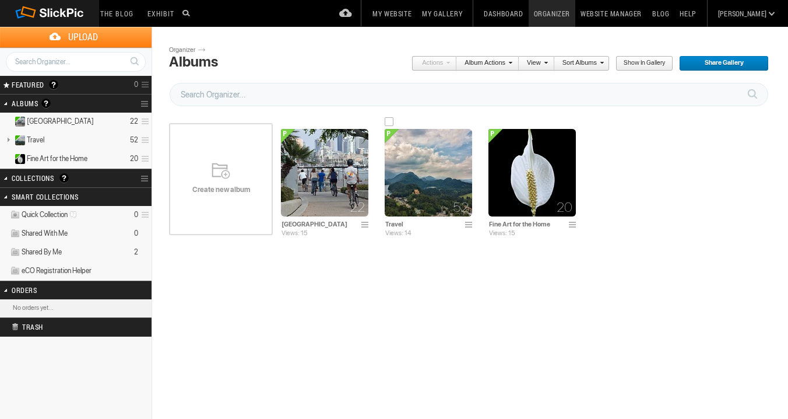
click at [469, 222] on span at bounding box center [471, 224] width 12 height 9
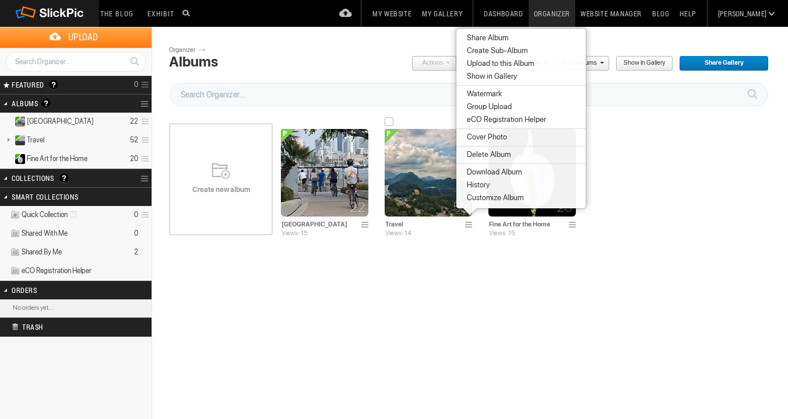
click at [409, 221] on input "Travel" at bounding box center [423, 224] width 77 height 10
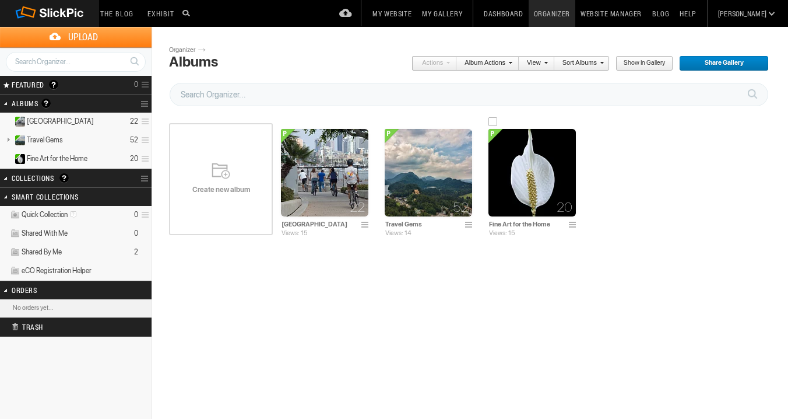
type input "Travel Gems"
click at [376, 281] on div "Please do not navigate away from this pages while images and videos are uploadi…" at bounding box center [474, 233] width 611 height 298
click at [468, 224] on span at bounding box center [471, 224] width 12 height 9
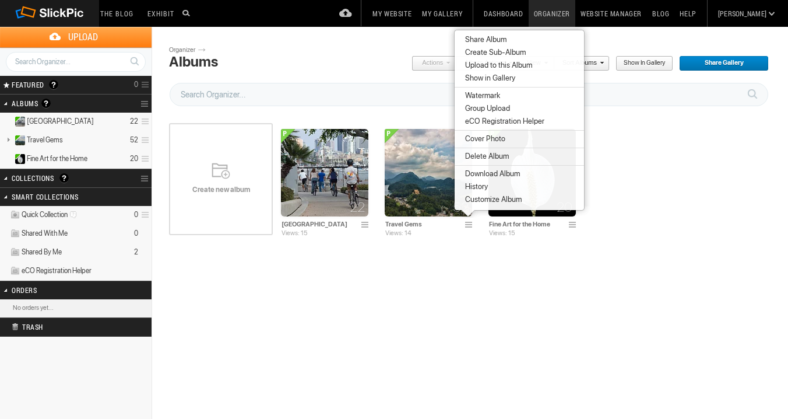
click at [482, 273] on div "Please do not navigate away from this pages while images and videos are uploadi…" at bounding box center [474, 233] width 611 height 298
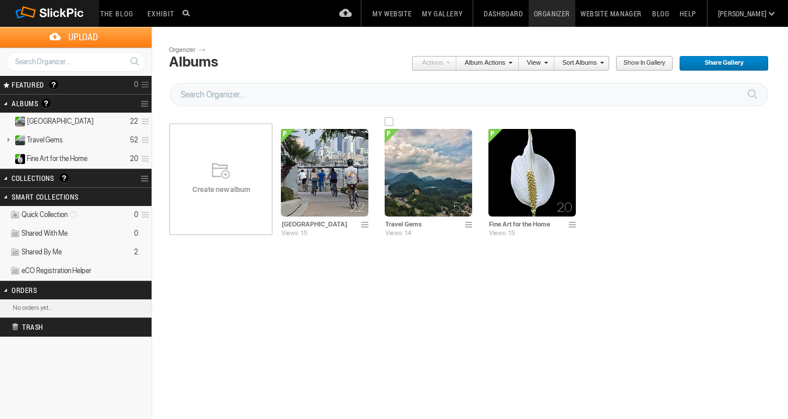
click at [455, 206] on span "52" at bounding box center [461, 206] width 16 height 9
click at [452, 187] on img at bounding box center [428, 172] width 87 height 87
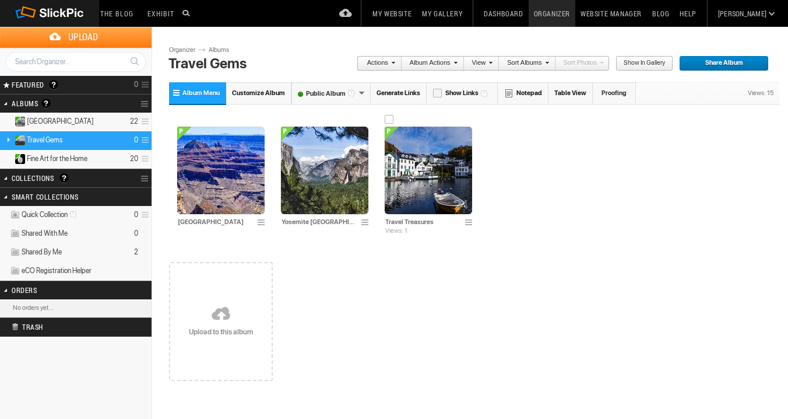
click at [469, 219] on span at bounding box center [471, 222] width 12 height 9
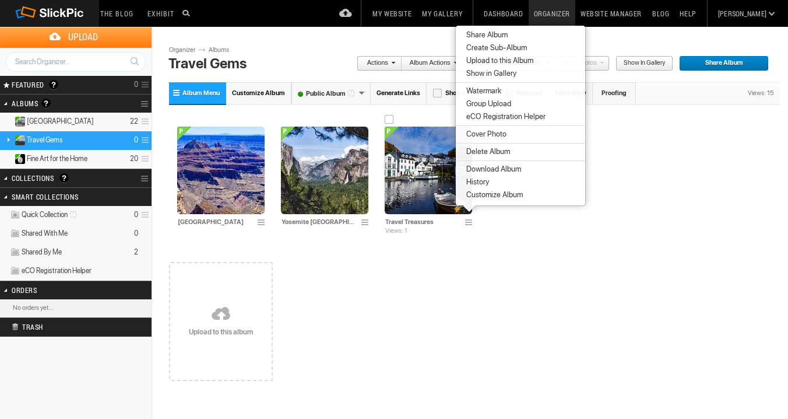
click at [469, 219] on span at bounding box center [471, 222] width 12 height 9
click at [436, 194] on img at bounding box center [428, 170] width 87 height 87
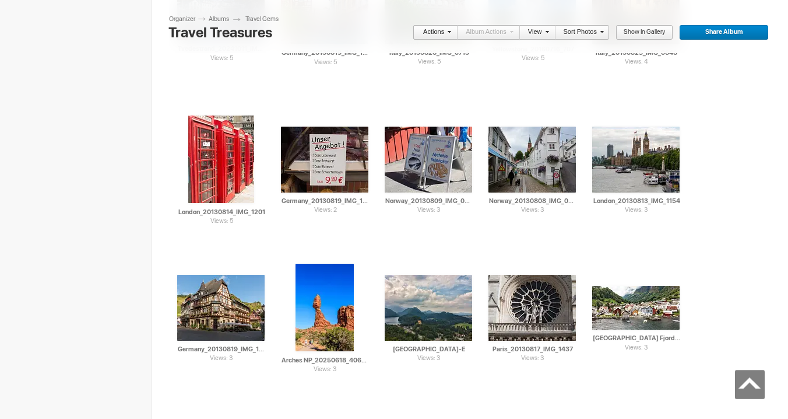
scroll to position [478, 0]
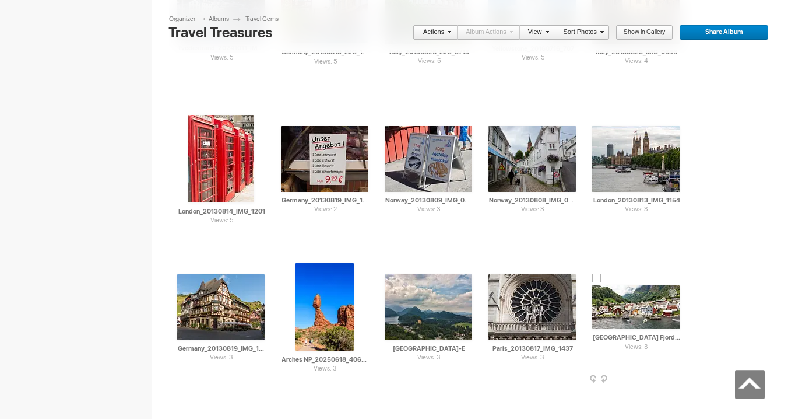
click at [676, 376] on span at bounding box center [679, 379] width 12 height 9
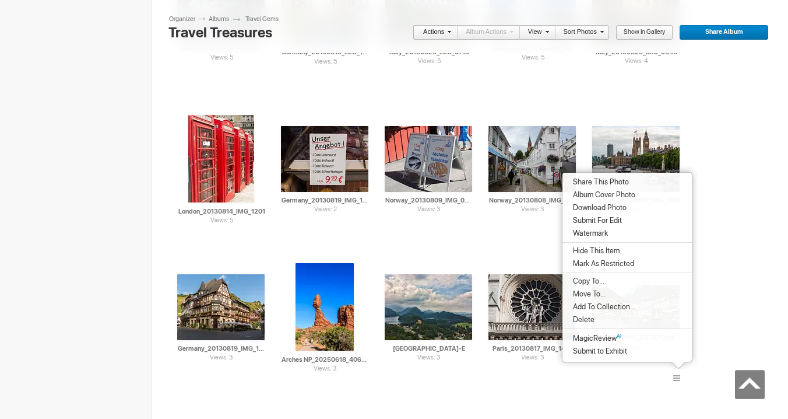
click at [652, 192] on li "Album Cover Photo" at bounding box center [627, 194] width 129 height 13
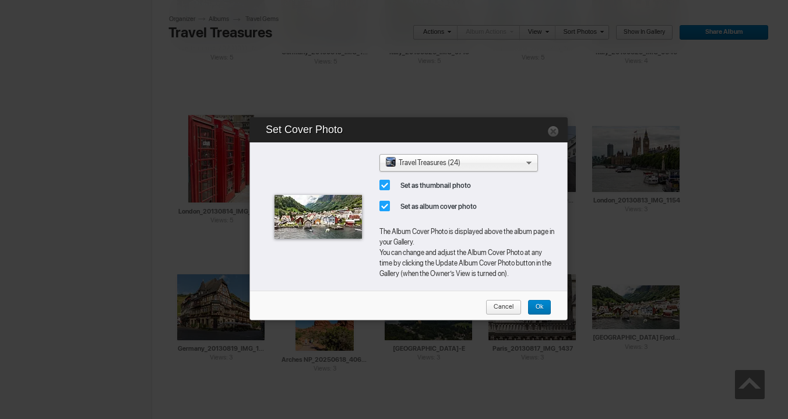
click at [544, 304] on link "Ok" at bounding box center [540, 307] width 24 height 15
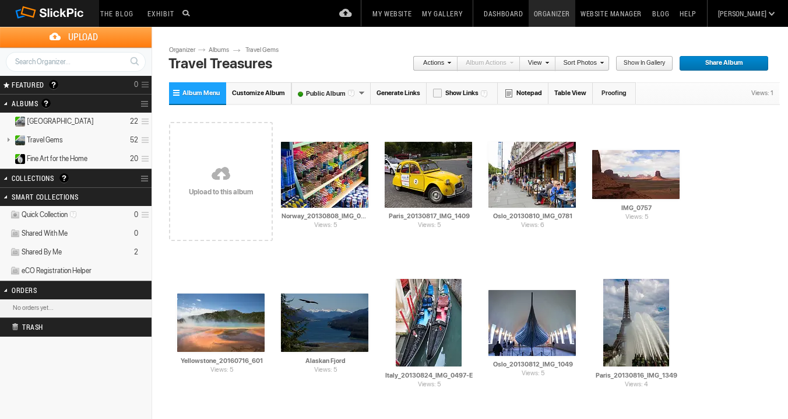
scroll to position [0, 0]
click at [643, 11] on link "Website Manager" at bounding box center [612, 13] width 72 height 27
